Goal: Transaction & Acquisition: Register for event/course

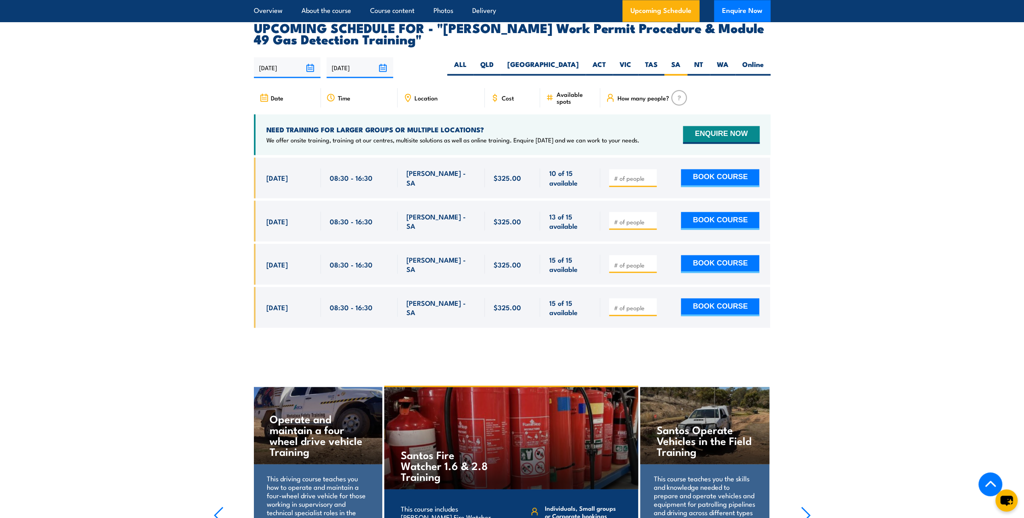
click at [625, 174] on input "number" at bounding box center [633, 178] width 40 height 8
type input "1"
click at [926, 178] on section "UPCOMING SCHEDULE FOR - "[PERSON_NAME] Work Permit Procedure & Module 49 Gas De…" at bounding box center [512, 181] width 1024 height 318
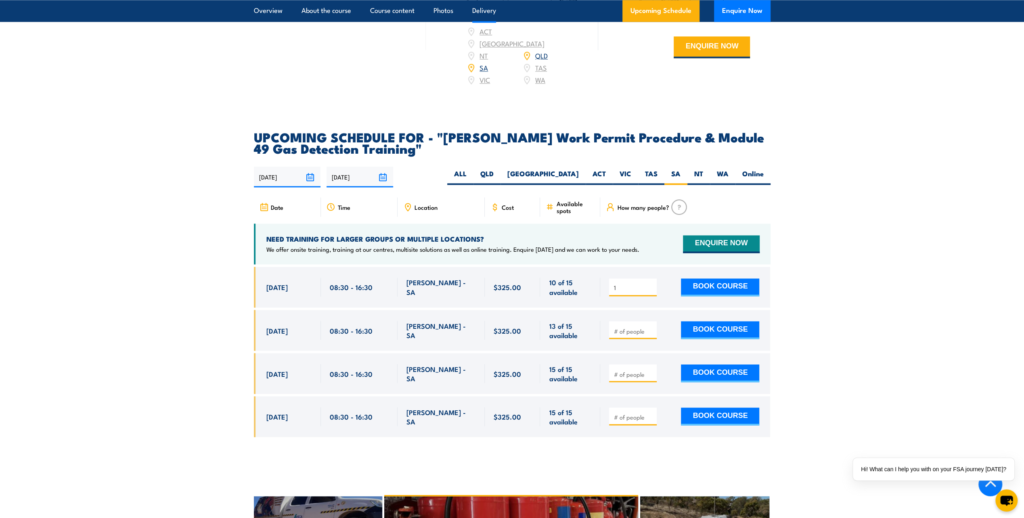
scroll to position [1251, 0]
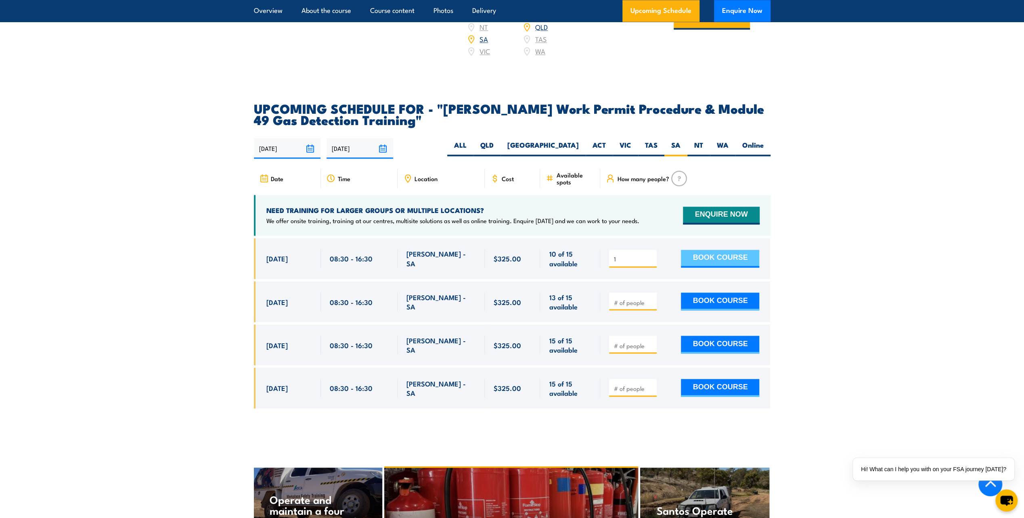
click at [736, 250] on button "BOOK COURSE" at bounding box center [720, 259] width 78 height 18
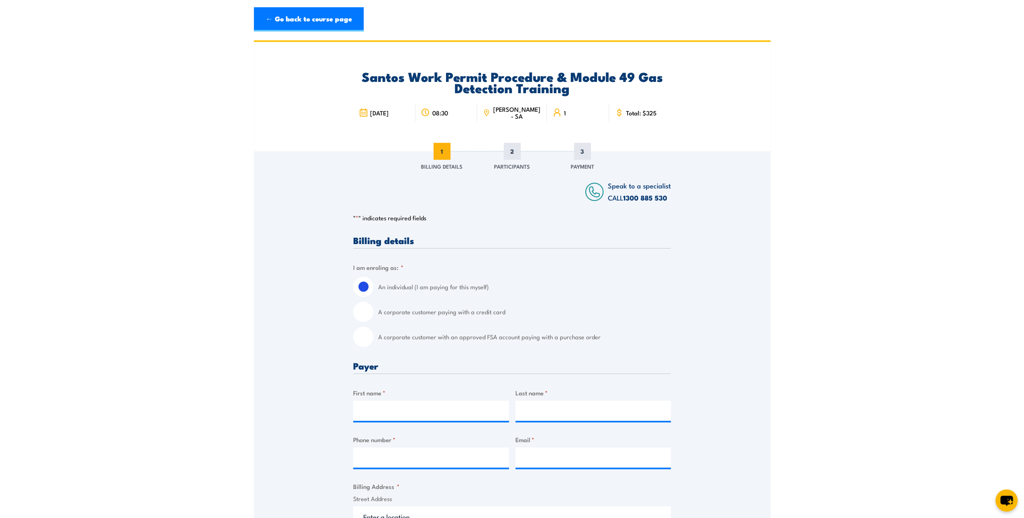
click at [361, 313] on input "A corporate customer paying with a credit card" at bounding box center [363, 312] width 20 height 20
radio input "true"
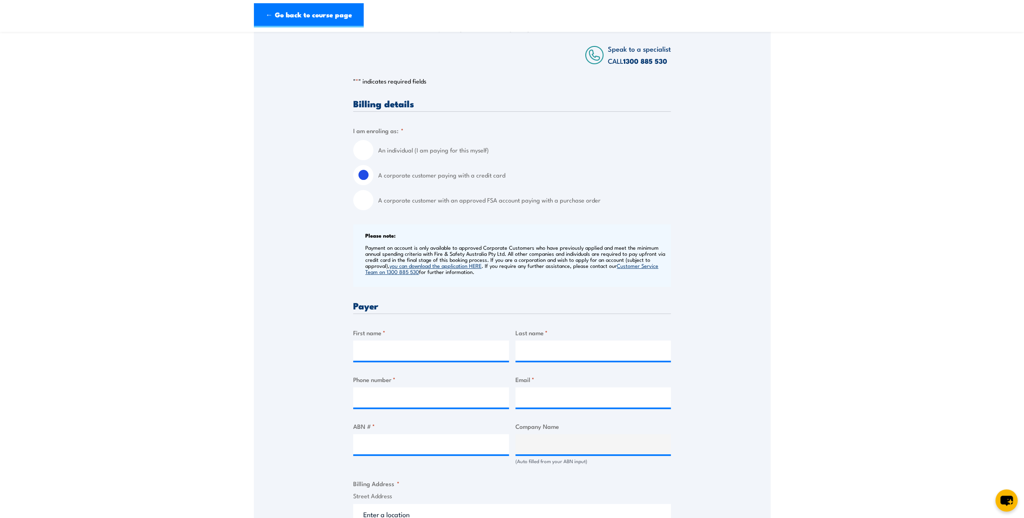
scroll to position [121, 0]
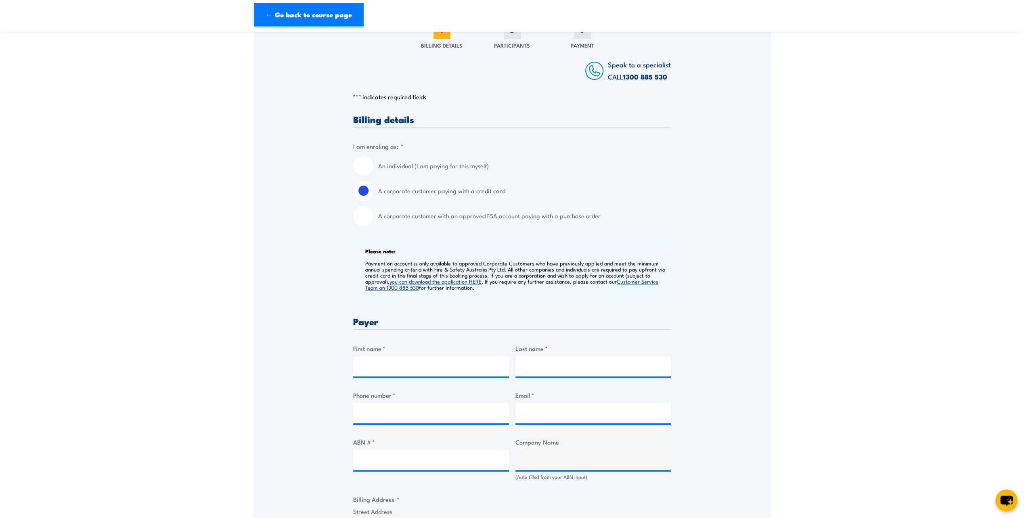
click at [362, 165] on input "An individual (I am paying for this myself)" at bounding box center [363, 166] width 20 height 20
radio input "true"
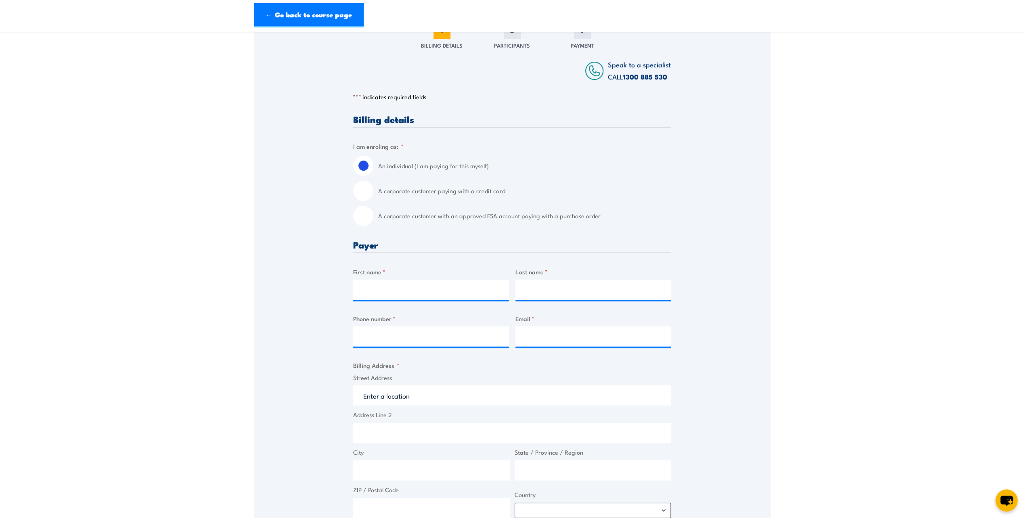
click at [667, 186] on label "A corporate customer paying with a credit card" at bounding box center [524, 191] width 293 height 20
click at [373, 186] on input "A corporate customer paying with a credit card" at bounding box center [363, 191] width 20 height 20
radio input "true"
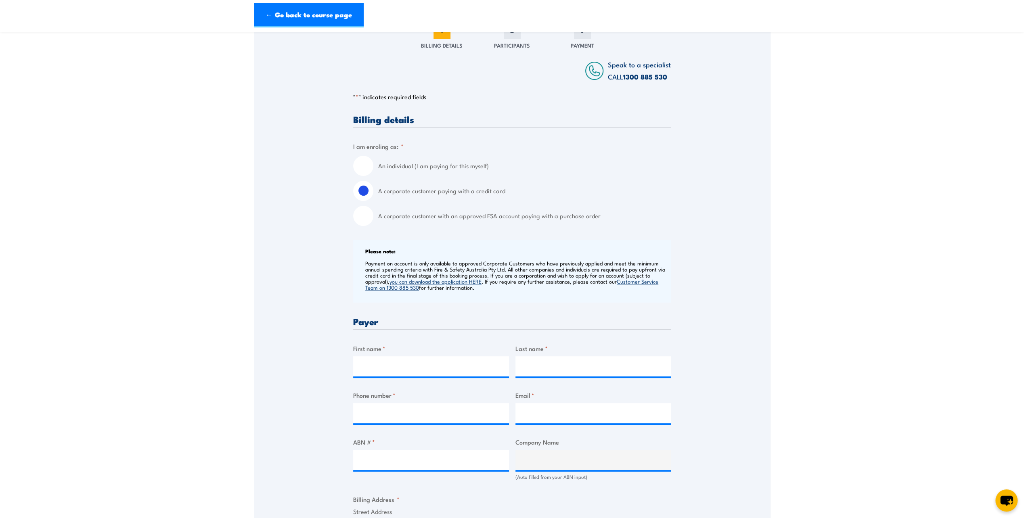
click at [361, 166] on input "An individual (I am paying for this myself)" at bounding box center [363, 166] width 20 height 20
radio input "true"
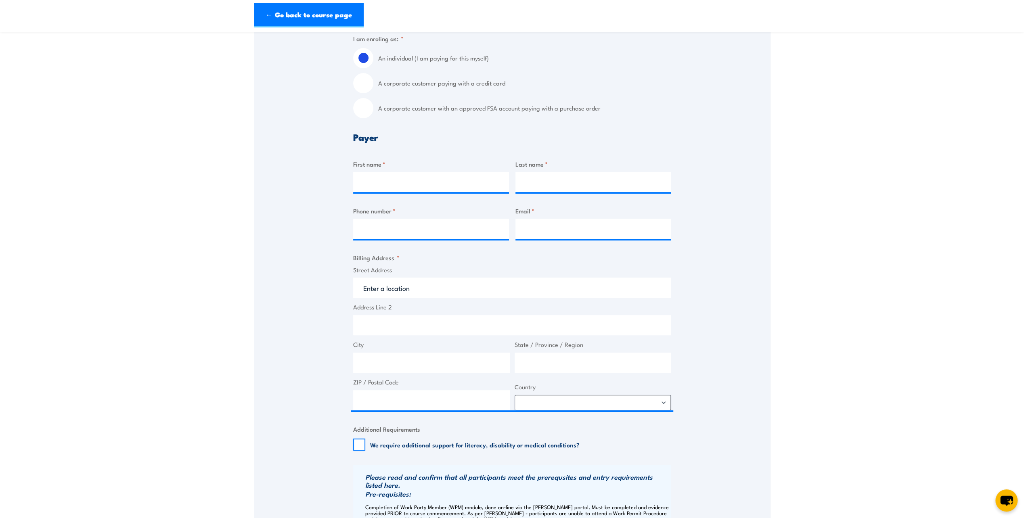
scroll to position [0, 0]
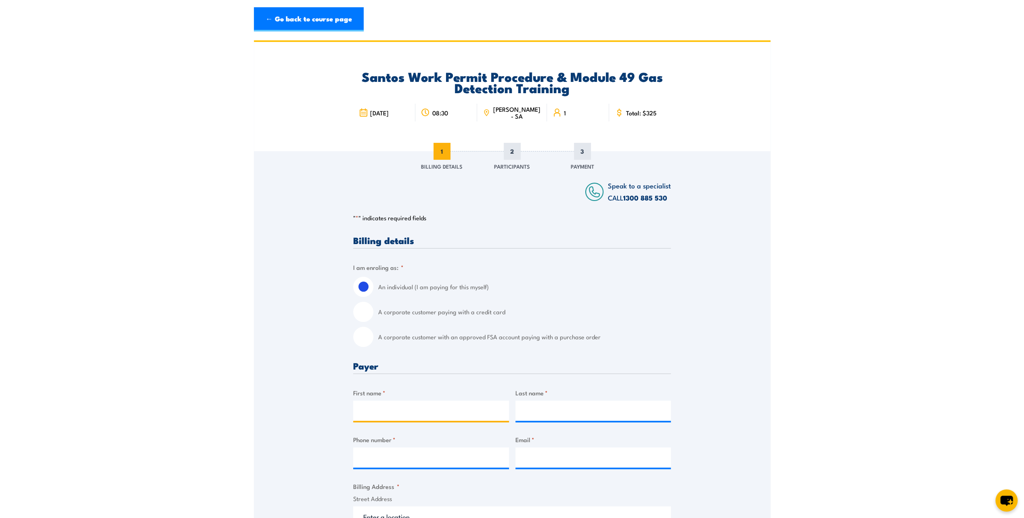
click at [385, 408] on input "First name *" at bounding box center [431, 411] width 156 height 20
type input "Michael"
type input "Bruys"
type input "0468367018"
type input "michael.bruys@knightfm.com"
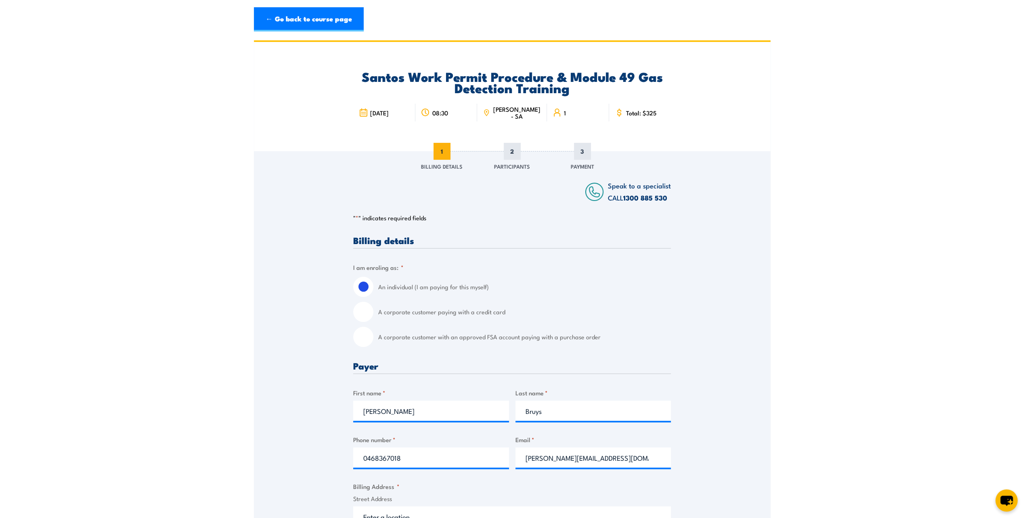
click at [657, 312] on label "A corporate customer paying with a credit card" at bounding box center [524, 312] width 293 height 20
click at [373, 312] on input "A corporate customer paying with a credit card" at bounding box center [363, 312] width 20 height 20
radio input "true"
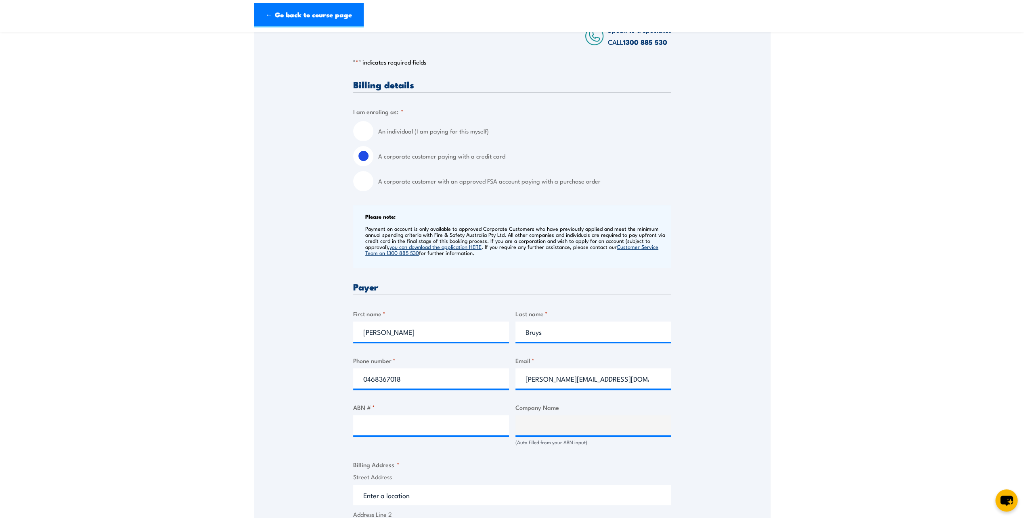
scroll to position [121, 0]
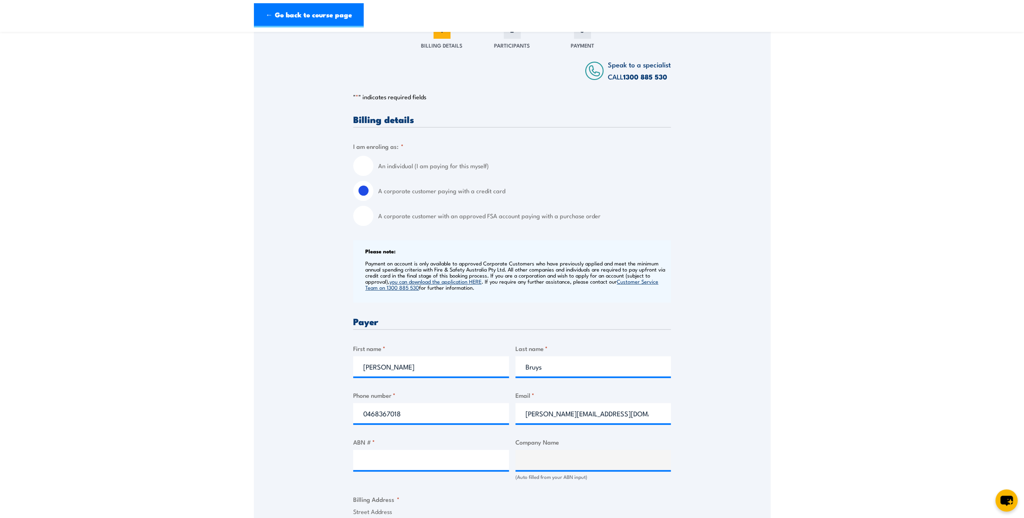
click at [364, 162] on input "An individual (I am paying for this myself)" at bounding box center [363, 166] width 20 height 20
radio input "true"
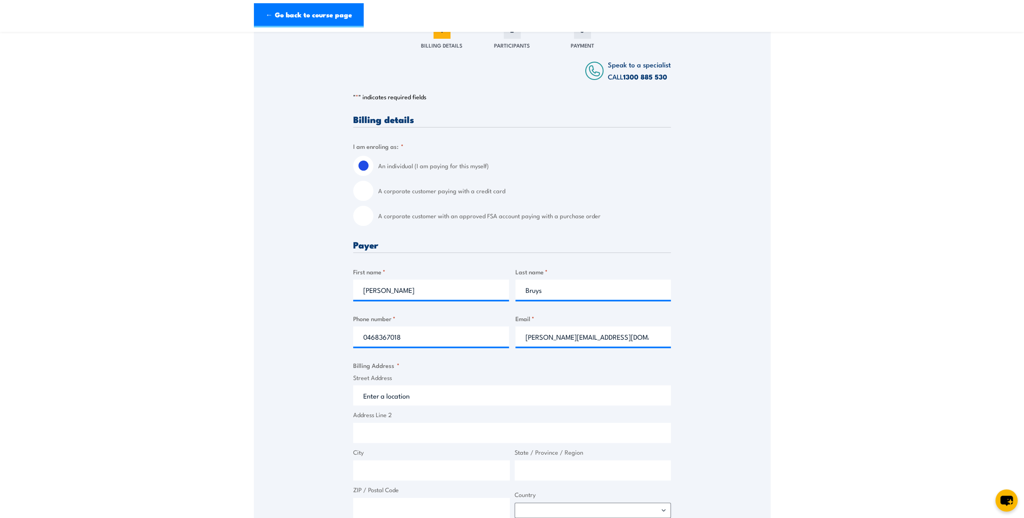
click at [310, 277] on div "Speak to a specialist CALL 1300 885 530 CALL 1300 885 530 " * " indicates requi…" at bounding box center [512, 406] width 516 height 752
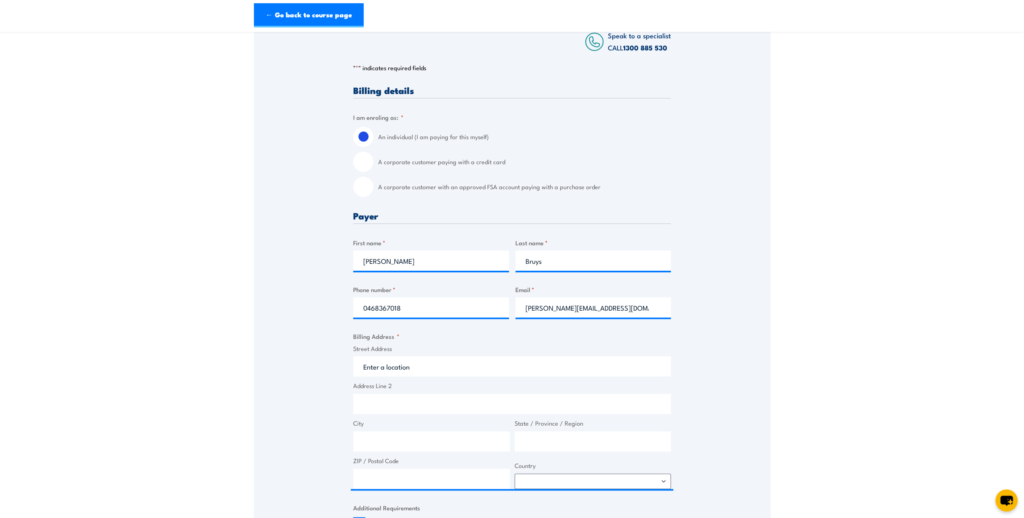
scroll to position [202, 0]
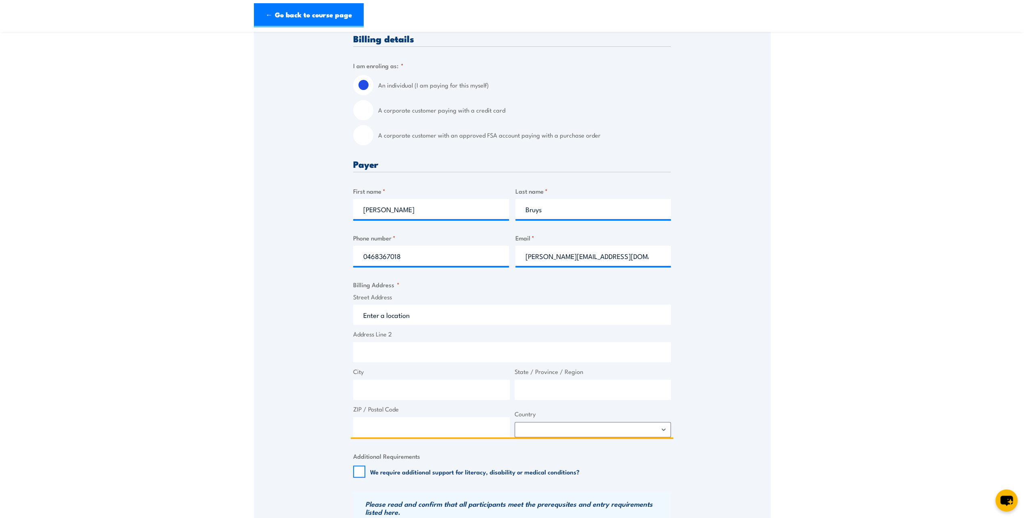
click at [399, 313] on input "Street Address" at bounding box center [512, 315] width 318 height 20
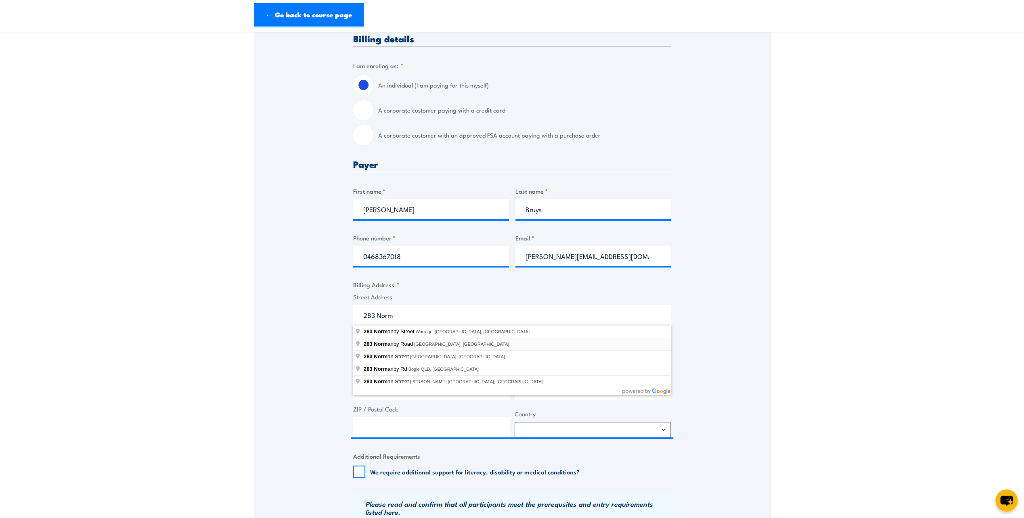
type input "283 Normanby Road, Port Melbourne VIC, Australia"
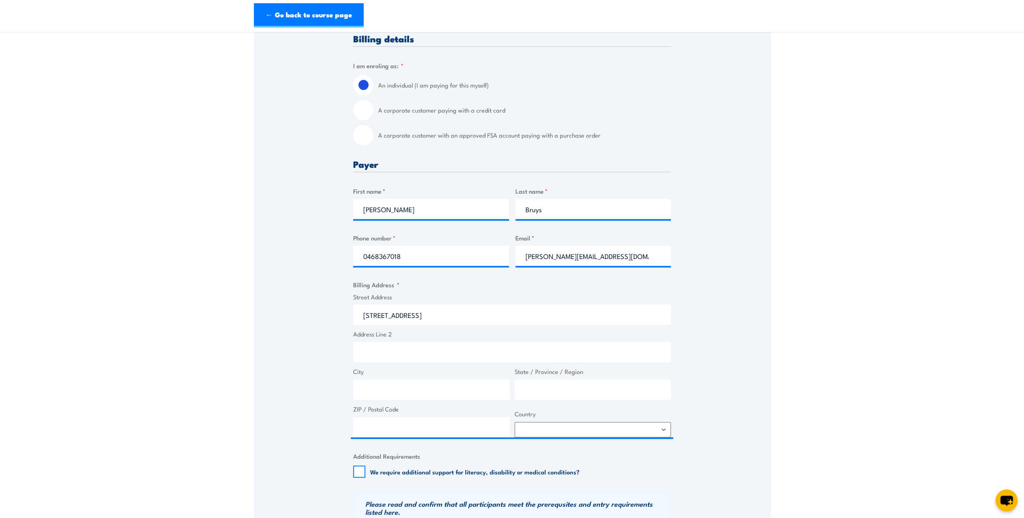
type input "283 Normanby Rd"
type input "Port Melbourne"
type input "Victoria"
type input "3207"
select select "Australia"
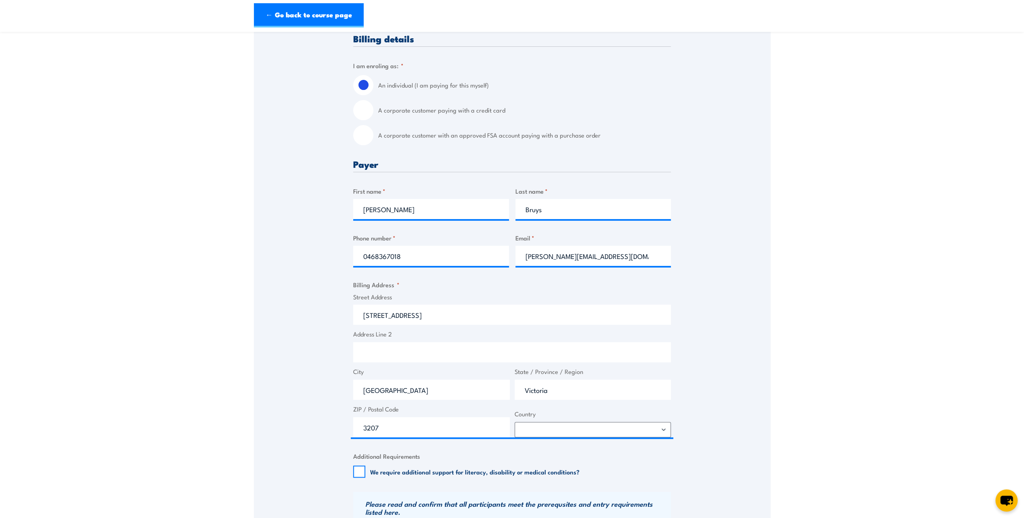
click at [299, 382] on div "Speak to a specialist CALL 1300 885 530 CALL 1300 885 530 " * " indicates requi…" at bounding box center [512, 326] width 516 height 752
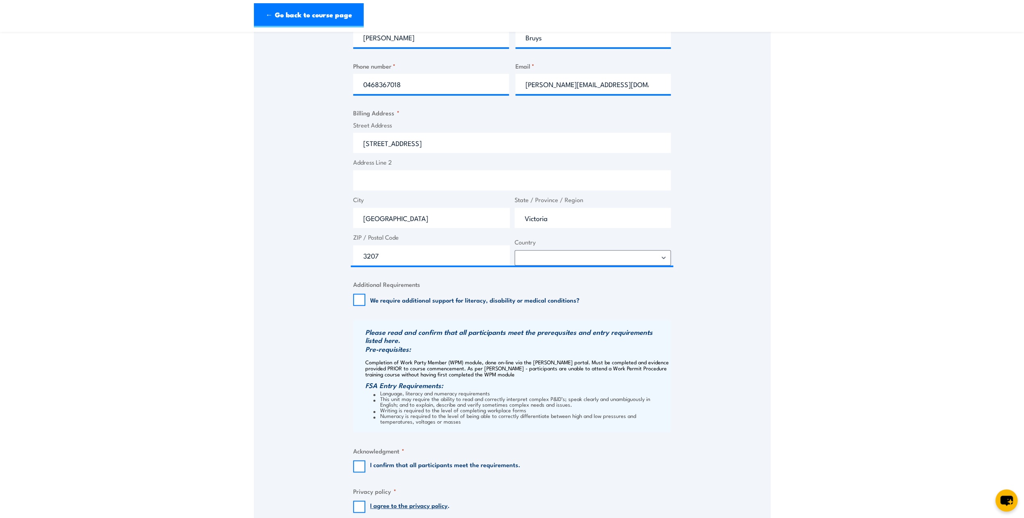
scroll to position [444, 0]
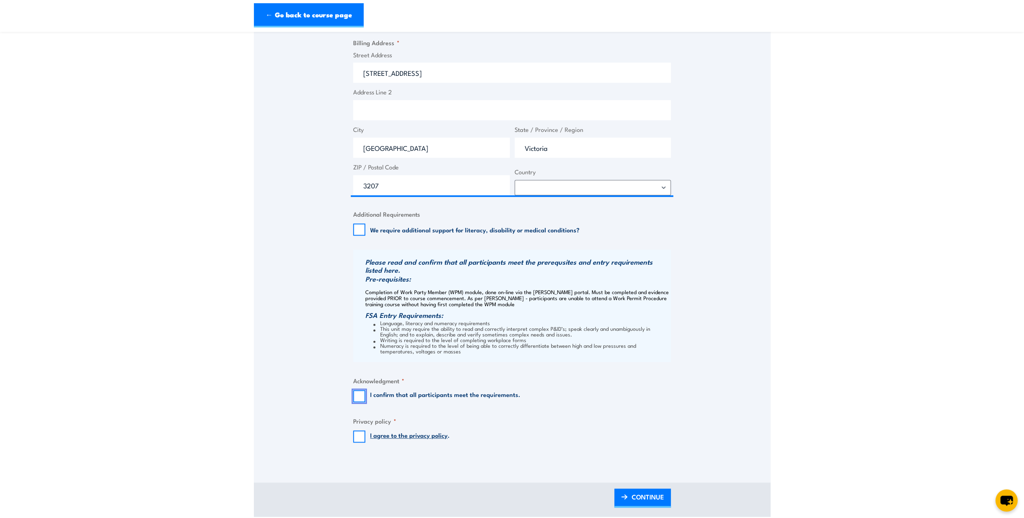
click at [358, 397] on input "I confirm that all participants meet the requirements." at bounding box center [359, 396] width 12 height 12
checkbox input "true"
drag, startPoint x: 362, startPoint y: 291, endPoint x: 659, endPoint y: 305, distance: 297.2
click at [659, 305] on div "Please read and confirm that all participants meet the prerequsites and entry r…" at bounding box center [512, 306] width 318 height 112
click at [341, 342] on div "Speak to a specialist CALL 1300 885 530 CALL 1300 885 530 " * " indicates requi…" at bounding box center [512, 83] width 516 height 752
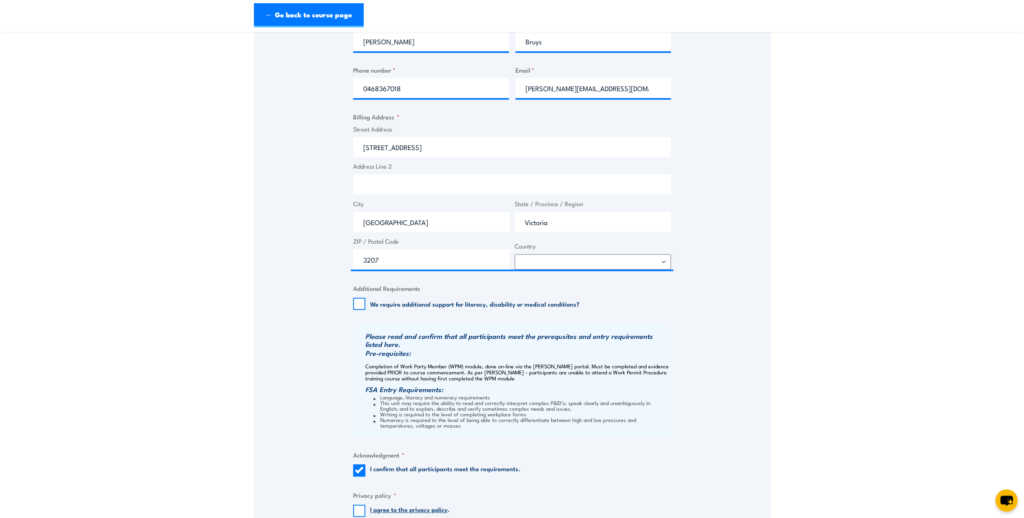
scroll to position [323, 0]
